Goal: Check status: Check status

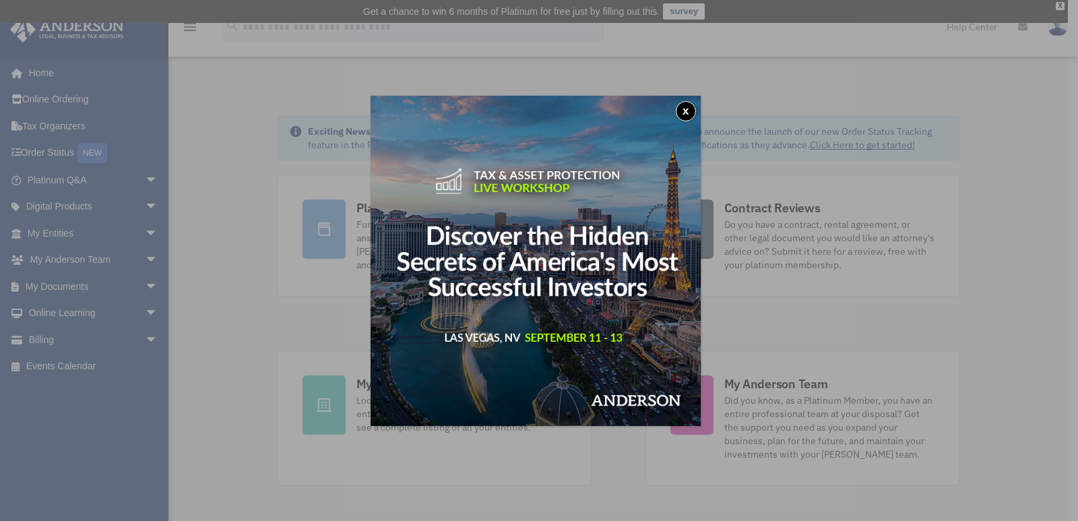
click at [687, 106] on button "x" at bounding box center [686, 111] width 20 height 20
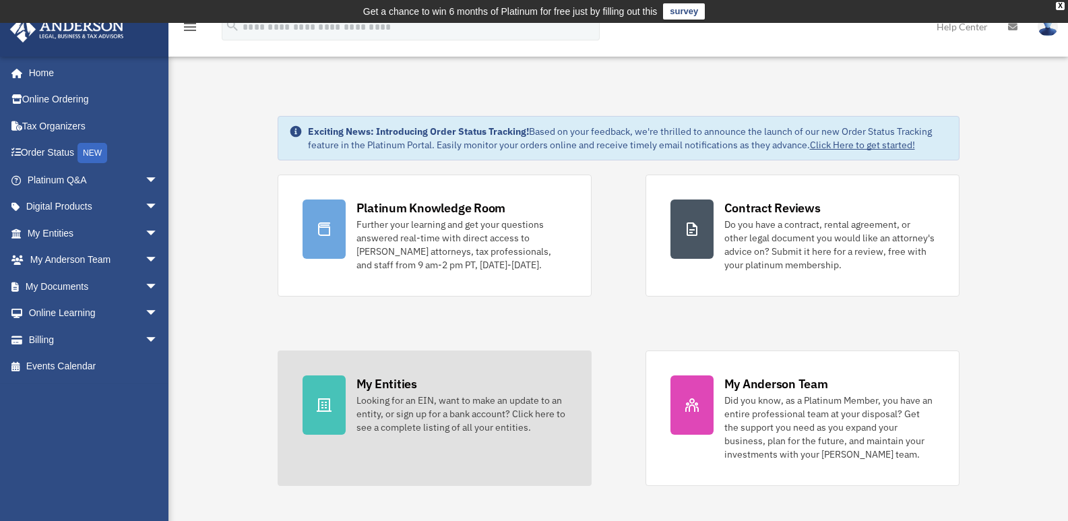
click at [415, 409] on div "Looking for an EIN, want to make an update to an entity, or sign up for a bank …" at bounding box center [462, 414] width 210 height 40
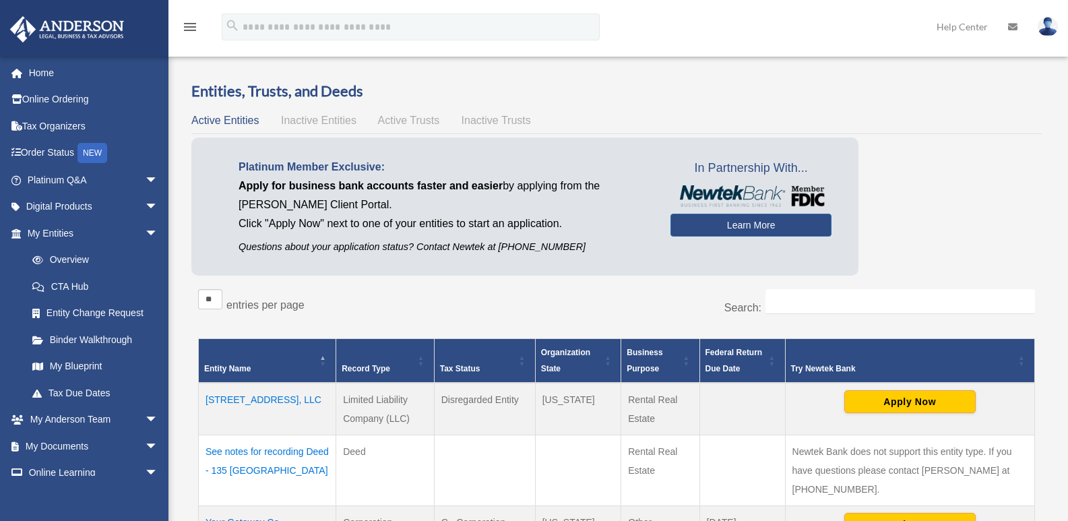
scroll to position [67, 0]
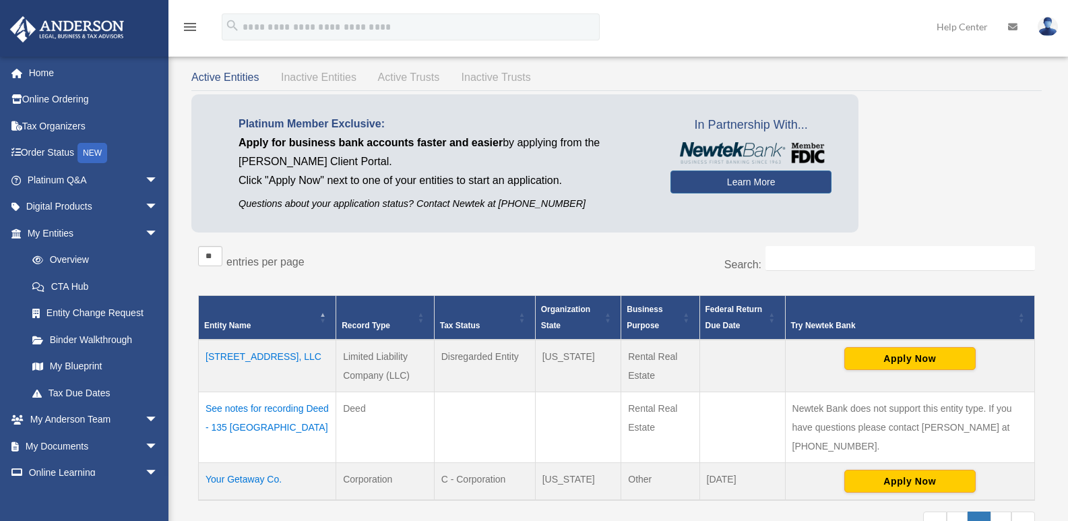
click at [253, 350] on td "[STREET_ADDRESS], LLC" at bounding box center [267, 366] width 137 height 53
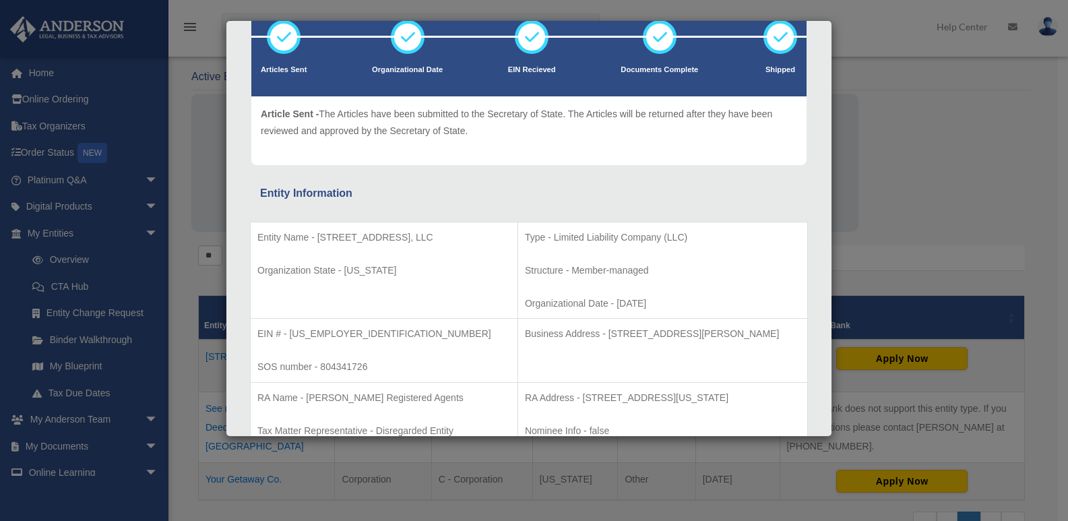
scroll to position [0, 0]
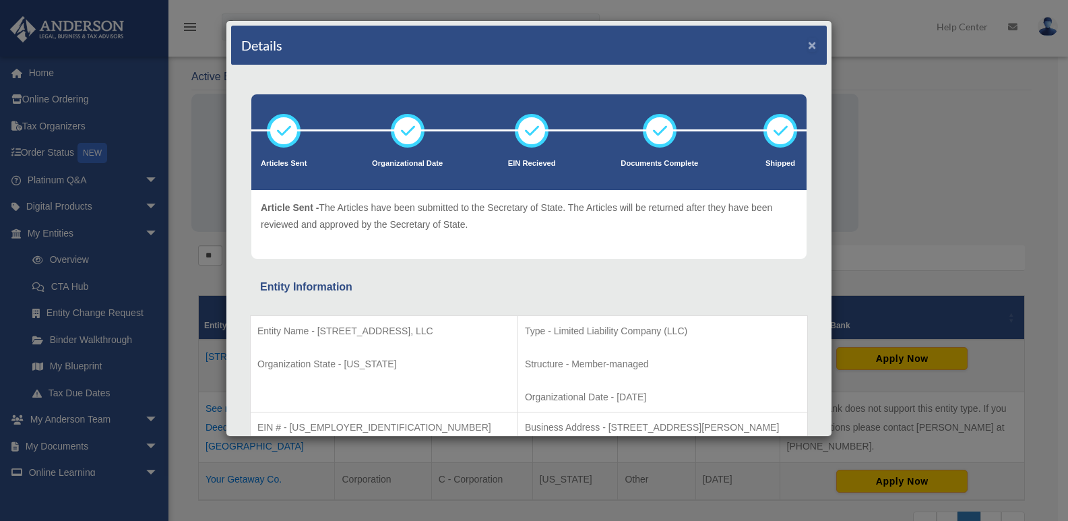
click at [808, 44] on button "×" at bounding box center [812, 45] width 9 height 14
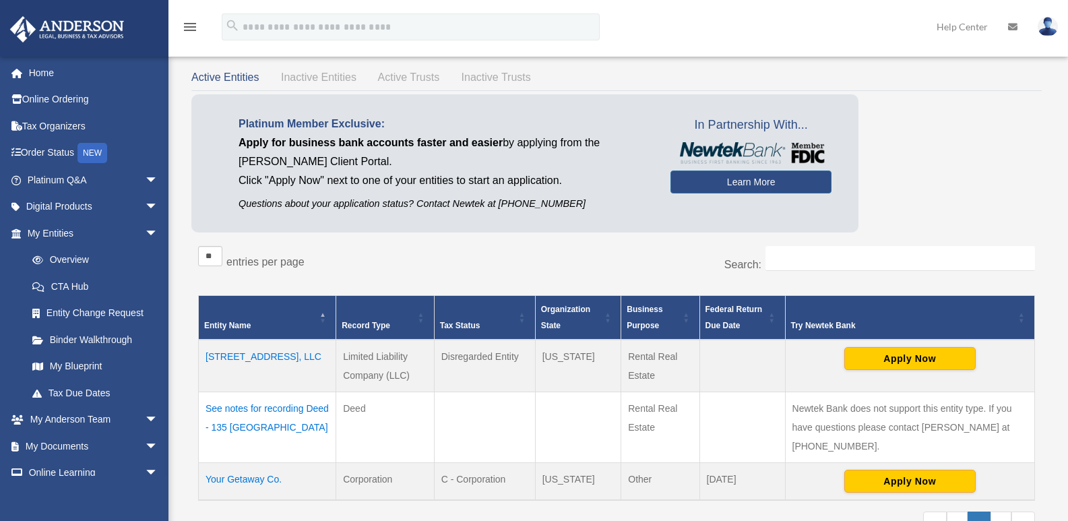
click at [244, 463] on td "Your Getaway Co." at bounding box center [267, 482] width 137 height 38
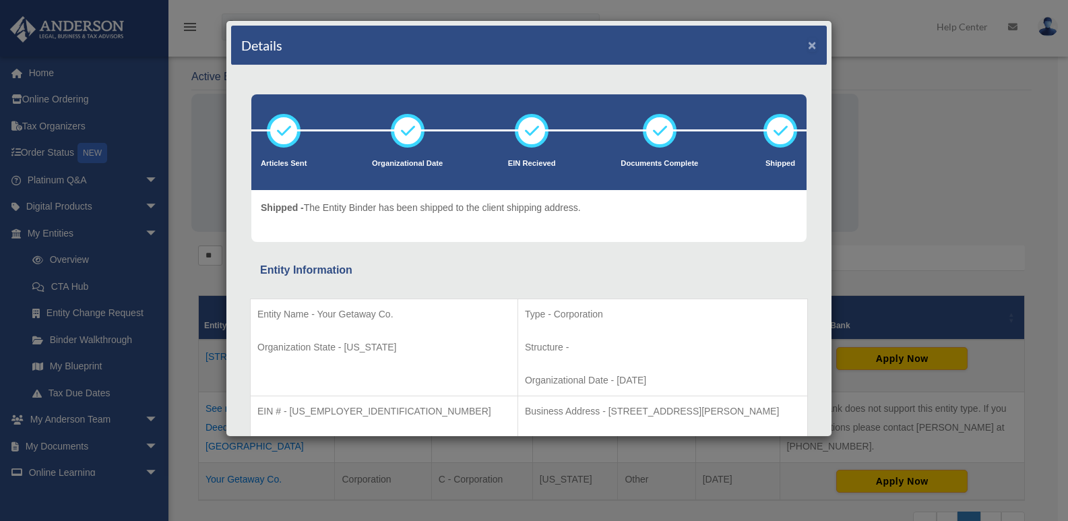
click at [808, 44] on button "×" at bounding box center [812, 45] width 9 height 14
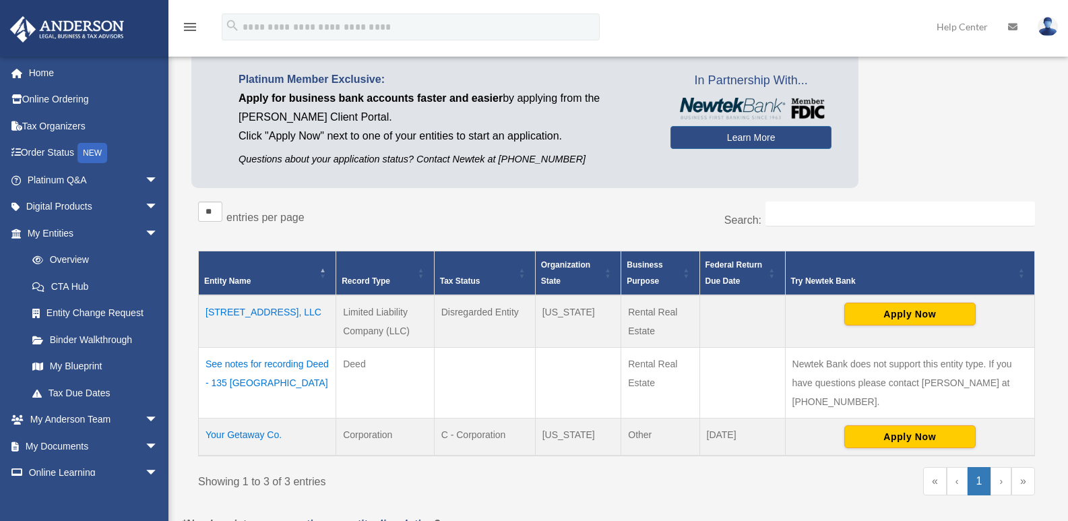
scroll to position [135, 0]
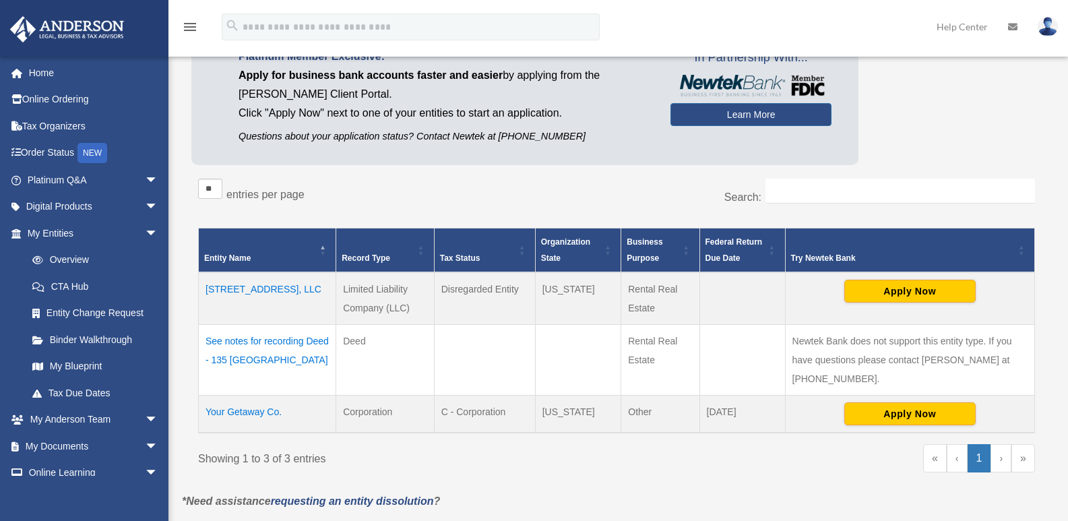
click at [241, 290] on td "[STREET_ADDRESS], LLC" at bounding box center [267, 298] width 137 height 53
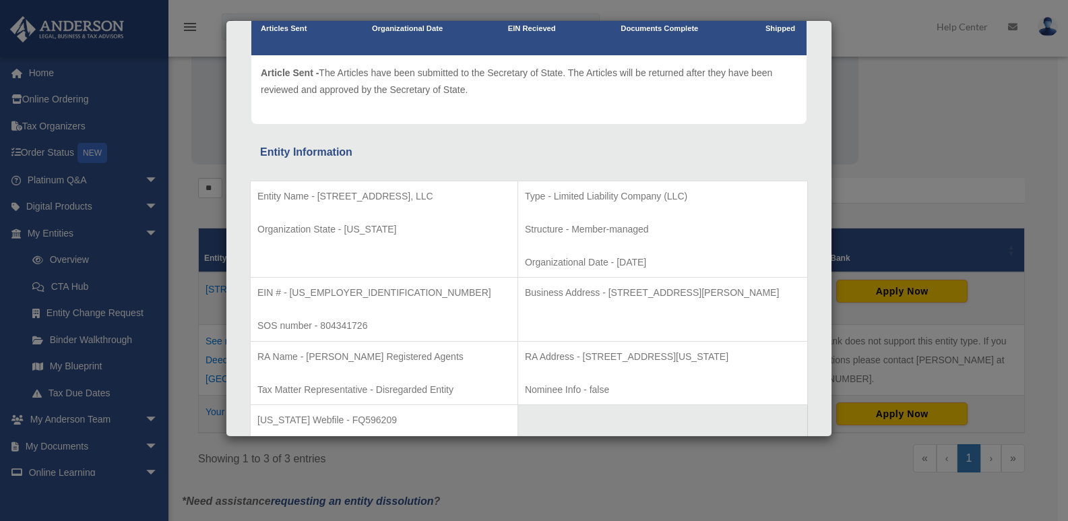
scroll to position [202, 0]
